Goal: Task Accomplishment & Management: Complete application form

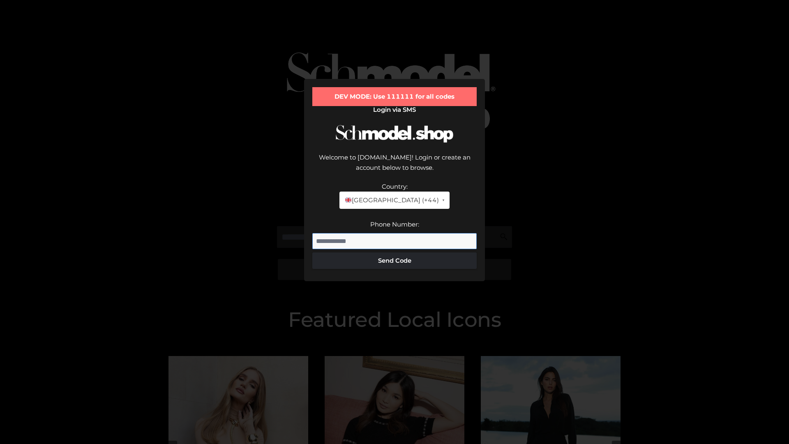
click at [394, 233] on input "Phone Number:" at bounding box center [394, 241] width 164 height 16
type input "**********"
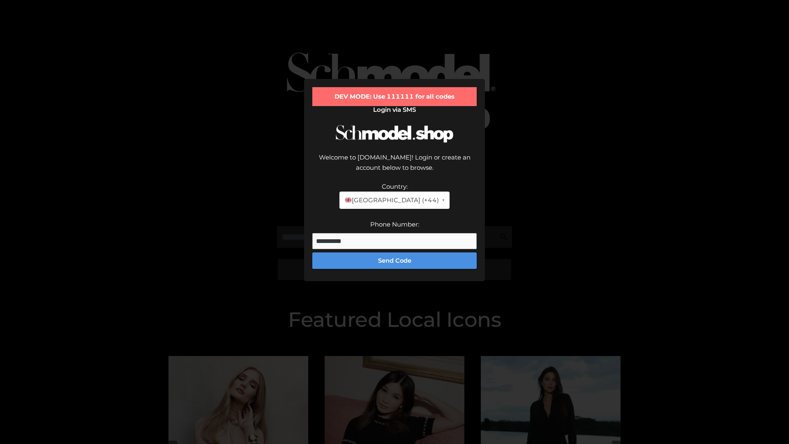
click at [394, 252] on button "Send Code" at bounding box center [394, 260] width 164 height 16
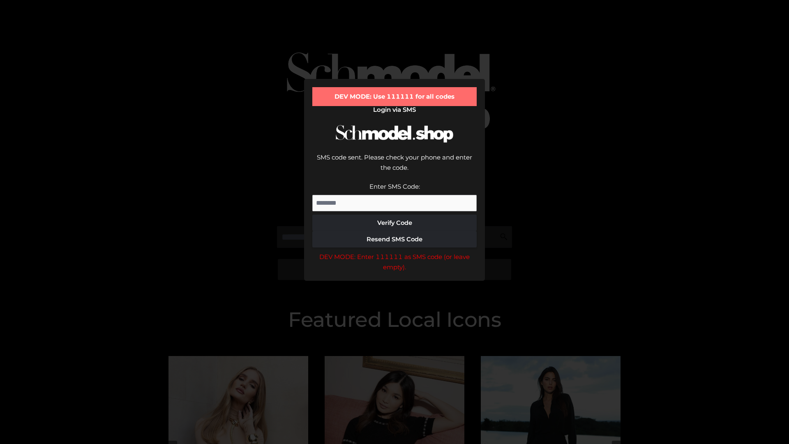
click at [394, 195] on input "Enter SMS Code:" at bounding box center [394, 203] width 164 height 16
type input "******"
click at [394, 214] on button "Verify Code" at bounding box center [394, 222] width 164 height 16
click at [394, 251] on div "DEV MODE: Enter 111111 as SMS code (or leave empty)." at bounding box center [394, 261] width 164 height 21
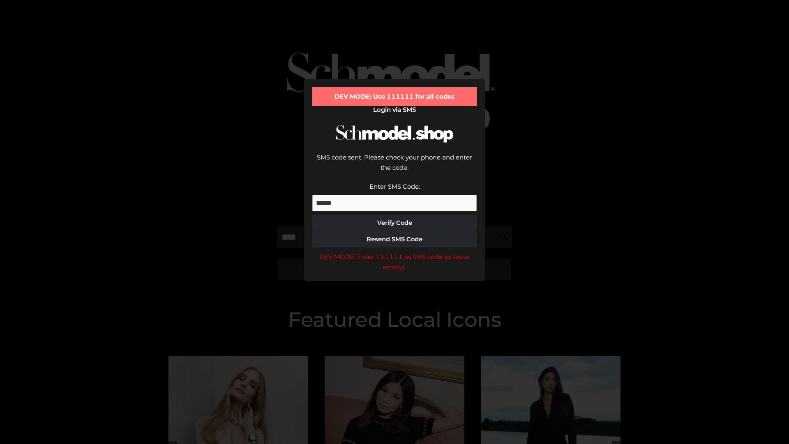
click at [394, 251] on div "DEV MODE: Enter 111111 as SMS code (or leave empty)." at bounding box center [394, 261] width 164 height 21
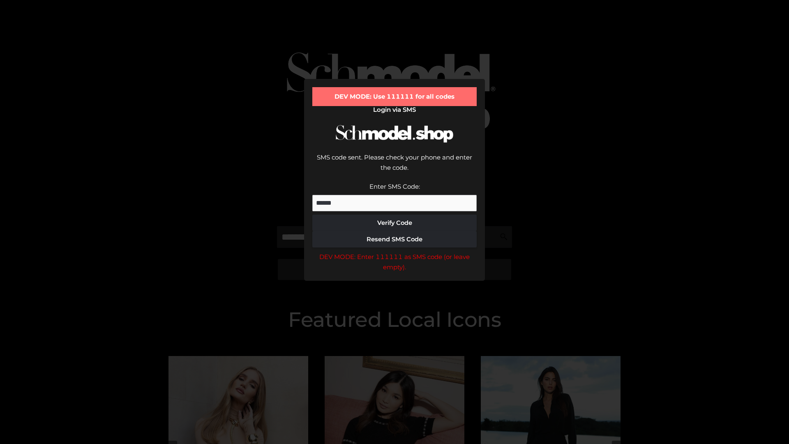
click at [394, 251] on div "DEV MODE: Enter 111111 as SMS code (or leave empty)." at bounding box center [394, 261] width 164 height 21
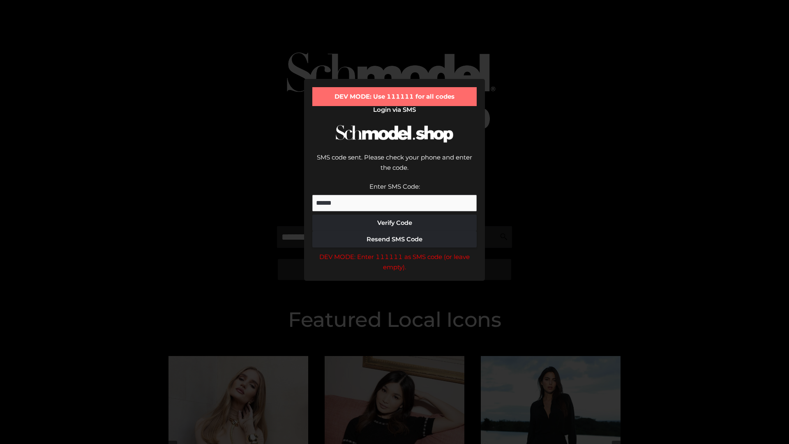
click at [394, 251] on div "DEV MODE: Enter 111111 as SMS code (or leave empty)." at bounding box center [394, 261] width 164 height 21
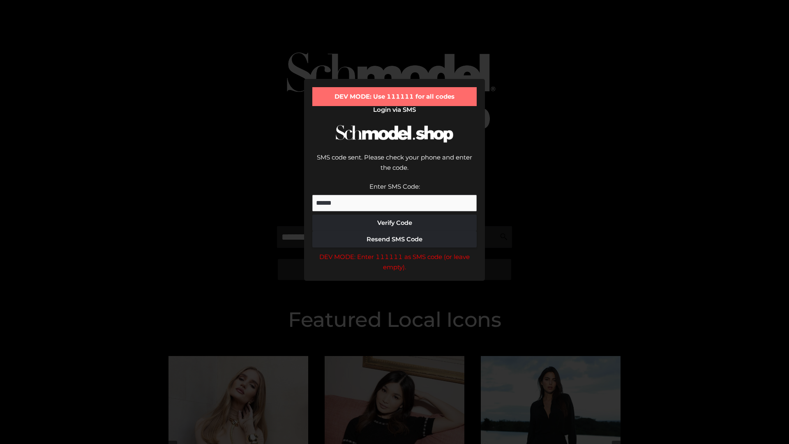
click at [394, 251] on div "DEV MODE: Enter 111111 as SMS code (or leave empty)." at bounding box center [394, 261] width 164 height 21
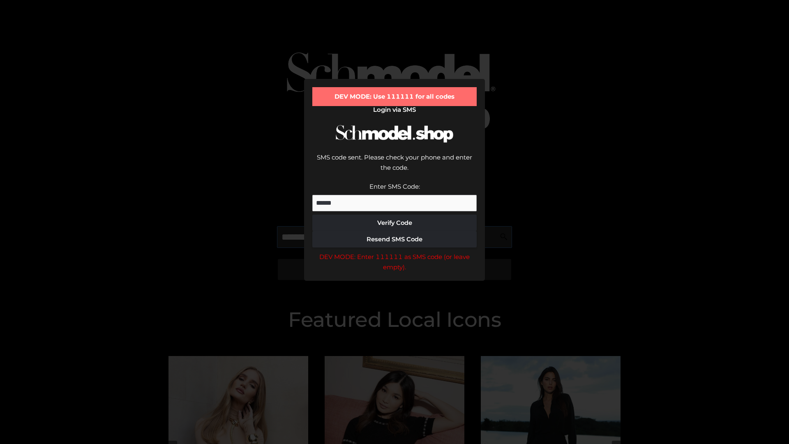
scroll to position [0, 0]
click at [394, 251] on div "DEV MODE: Enter 111111 as SMS code (or leave empty)." at bounding box center [394, 261] width 164 height 21
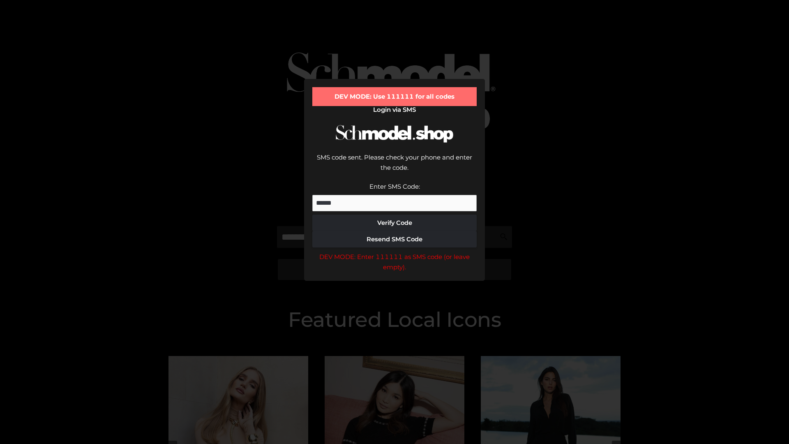
click at [394, 251] on div "DEV MODE: Enter 111111 as SMS code (or leave empty)." at bounding box center [394, 261] width 164 height 21
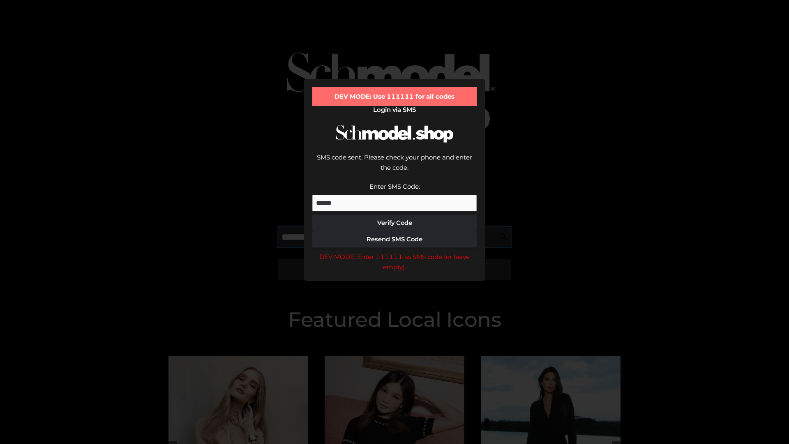
scroll to position [0, 50]
click at [394, 251] on div "DEV MODE: Enter 111111 as SMS code (or leave empty)." at bounding box center [394, 261] width 164 height 21
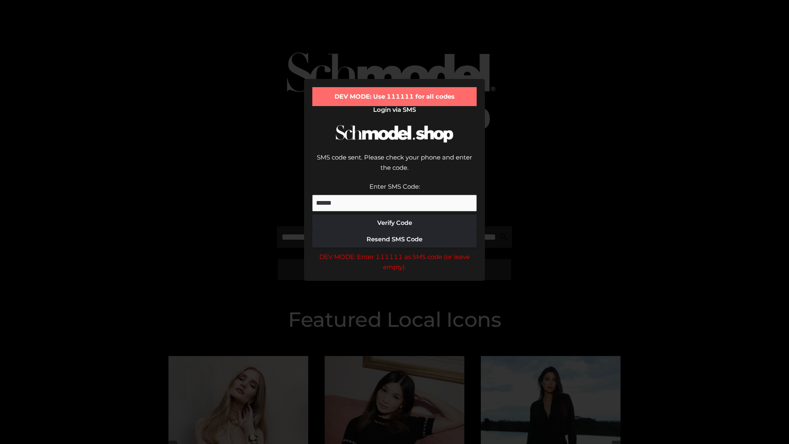
click at [394, 251] on div "DEV MODE: Enter 111111 as SMS code (or leave empty)." at bounding box center [394, 261] width 164 height 21
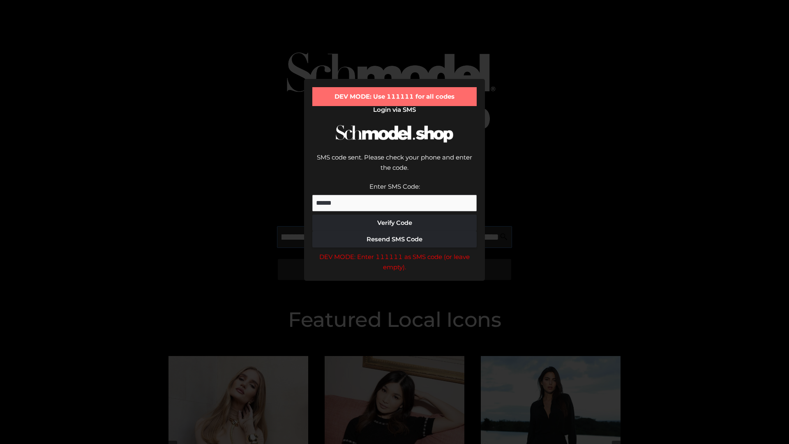
scroll to position [0, 102]
click at [394, 251] on div "DEV MODE: Enter 111111 as SMS code (or leave empty)." at bounding box center [394, 261] width 164 height 21
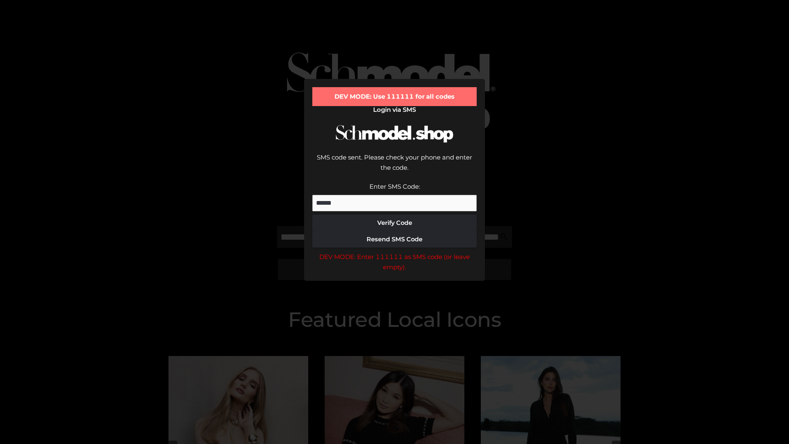
click at [394, 251] on div "DEV MODE: Enter 111111 as SMS code (or leave empty)." at bounding box center [394, 261] width 164 height 21
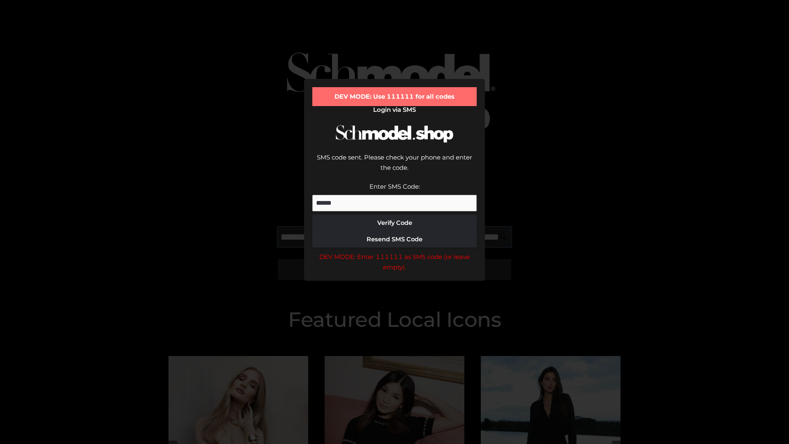
scroll to position [0, 149]
click at [394, 251] on div "DEV MODE: Enter 111111 as SMS code (or leave empty)." at bounding box center [394, 261] width 164 height 21
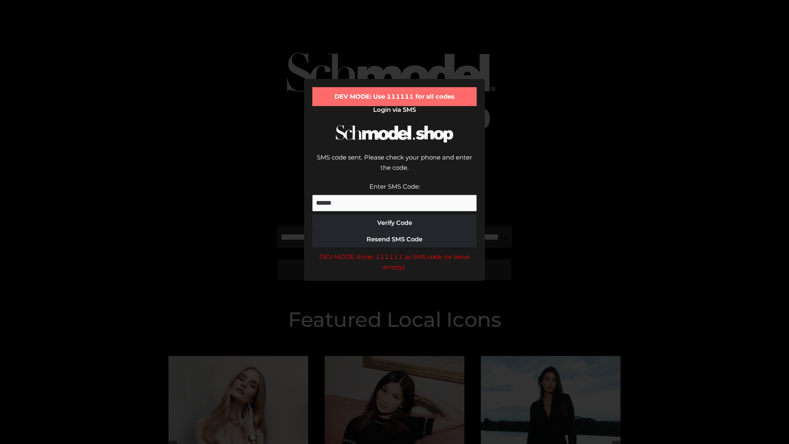
click at [394, 251] on div "DEV MODE: Enter 111111 as SMS code (or leave empty)." at bounding box center [394, 261] width 164 height 21
type input "**********"
